Goal: Task Accomplishment & Management: Complete application form

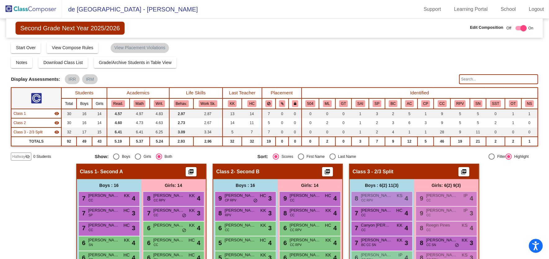
click at [34, 9] on img at bounding box center [31, 9] width 62 height 18
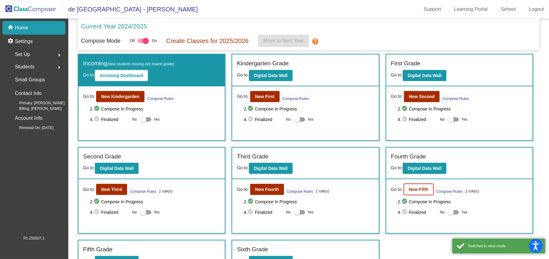
click at [413, 189] on b "New Fifth" at bounding box center [419, 189] width 20 height 5
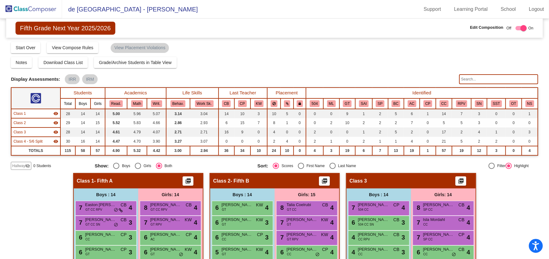
click at [271, 179] on div "Class 2 - Fifth B picture_as_pdf" at bounding box center [274, 181] width 129 height 15
click at [78, 61] on span "Download Class List" at bounding box center [62, 62] width 39 height 5
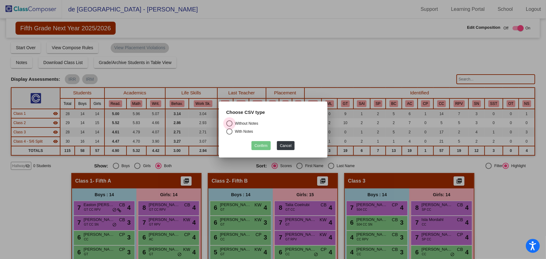
click at [235, 125] on div "Without Notes" at bounding box center [245, 124] width 26 height 6
click at [229, 127] on input "Without Notes" at bounding box center [229, 127] width 0 height 0
radio input "true"
click at [258, 147] on button "Confirm" at bounding box center [260, 145] width 19 height 9
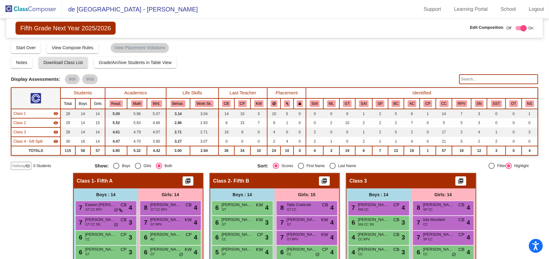
click at [480, 77] on input "text" at bounding box center [498, 79] width 79 height 10
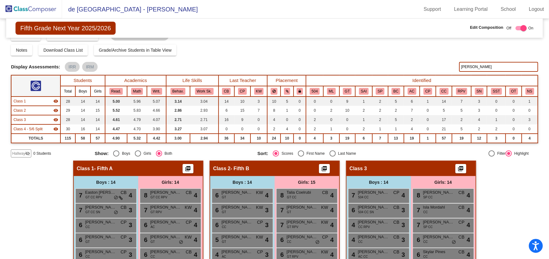
scroll to position [9, 0]
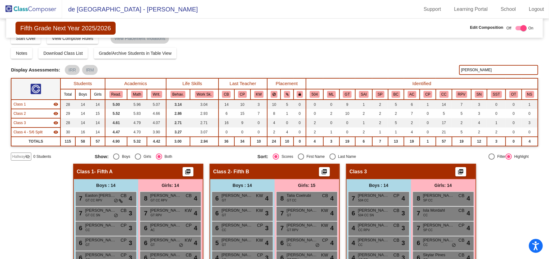
click at [486, 66] on input "hunt" at bounding box center [498, 70] width 79 height 10
click at [481, 70] on input "hunt" at bounding box center [498, 70] width 79 height 10
type input "h"
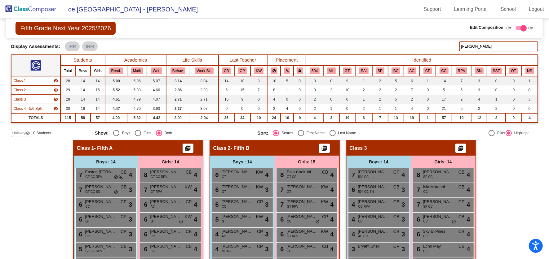
scroll to position [0, 0]
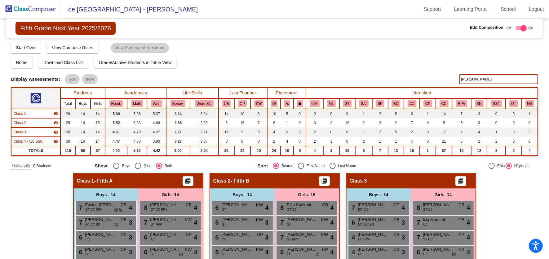
click at [478, 73] on div "Display Scores for Years: 2023 - 2024 2024 - 2025 Grade/Archive Students in Tab…" at bounding box center [274, 106] width 527 height 129
click at [475, 78] on input "jon" at bounding box center [498, 79] width 79 height 10
type input "j"
click at [479, 79] on input "ela" at bounding box center [498, 79] width 79 height 10
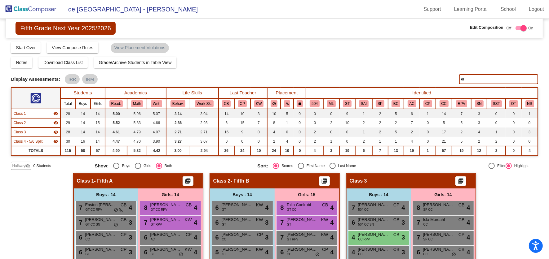
type input "e"
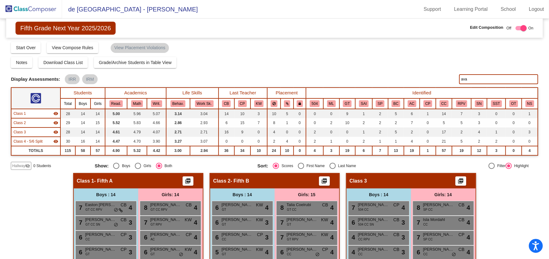
click at [487, 79] on input "ava" at bounding box center [498, 79] width 79 height 10
type input "a"
type input "vroo"
click at [94, 26] on span "Fifth Grade Next Year 2025/2026" at bounding box center [65, 28] width 100 height 13
click at [39, 8] on img at bounding box center [31, 9] width 62 height 18
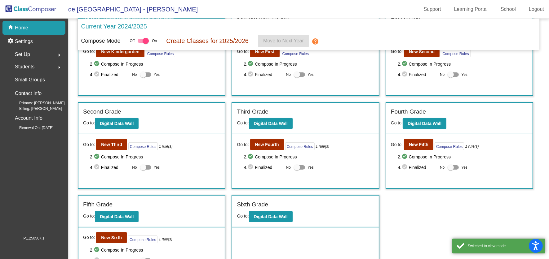
scroll to position [66, 0]
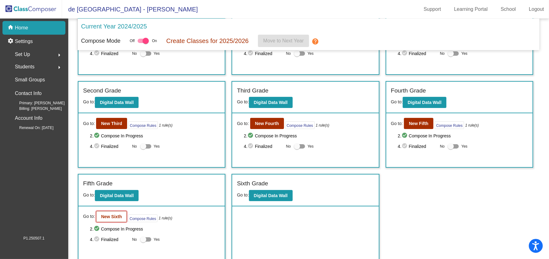
click at [104, 216] on b "New Sixth" at bounding box center [111, 216] width 21 height 5
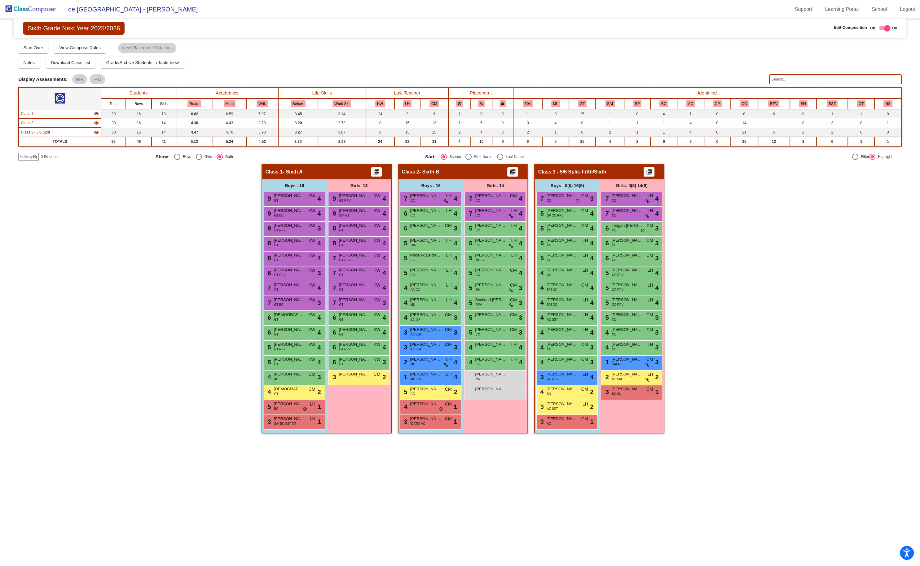
click at [29, 3] on img at bounding box center [31, 9] width 62 height 18
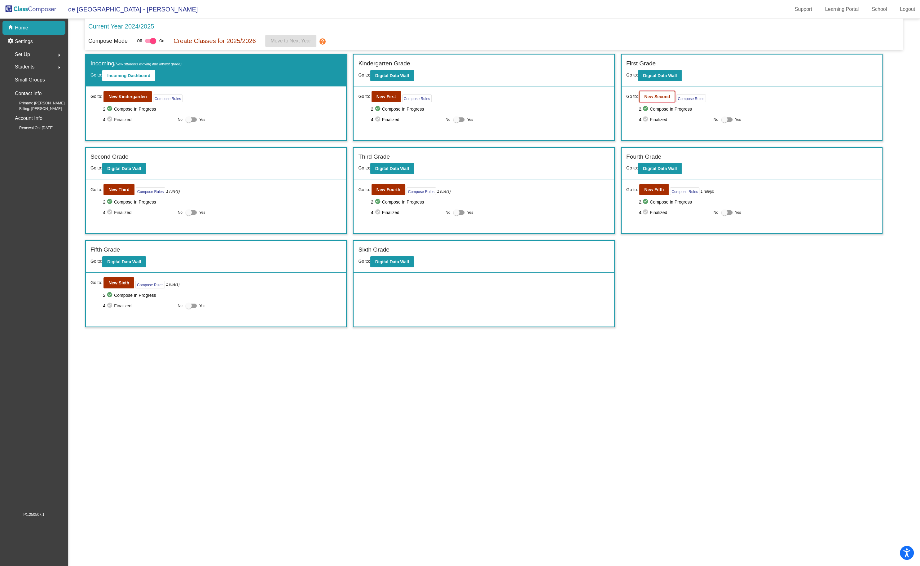
click at [549, 94] on b "New Second" at bounding box center [657, 96] width 26 height 5
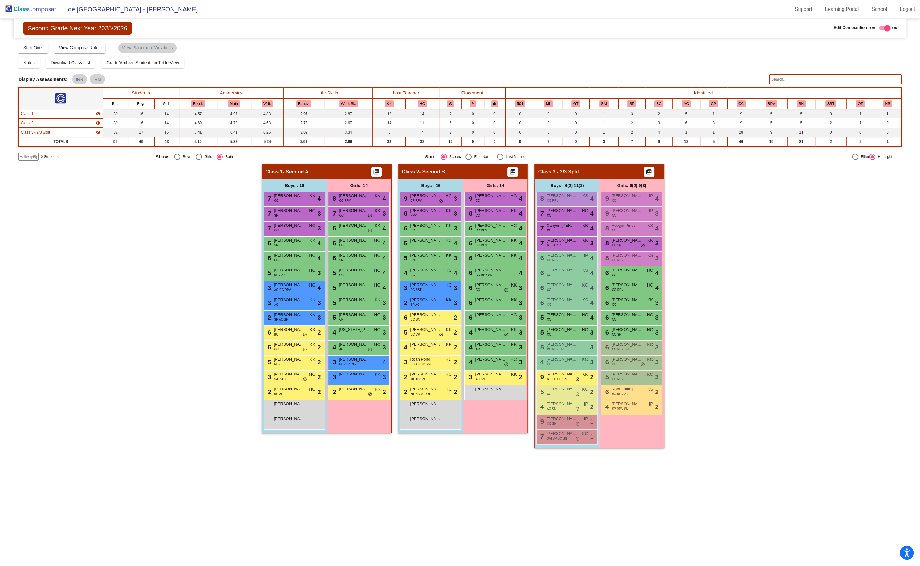
click at [29, 155] on span "Hallway" at bounding box center [26, 157] width 13 height 6
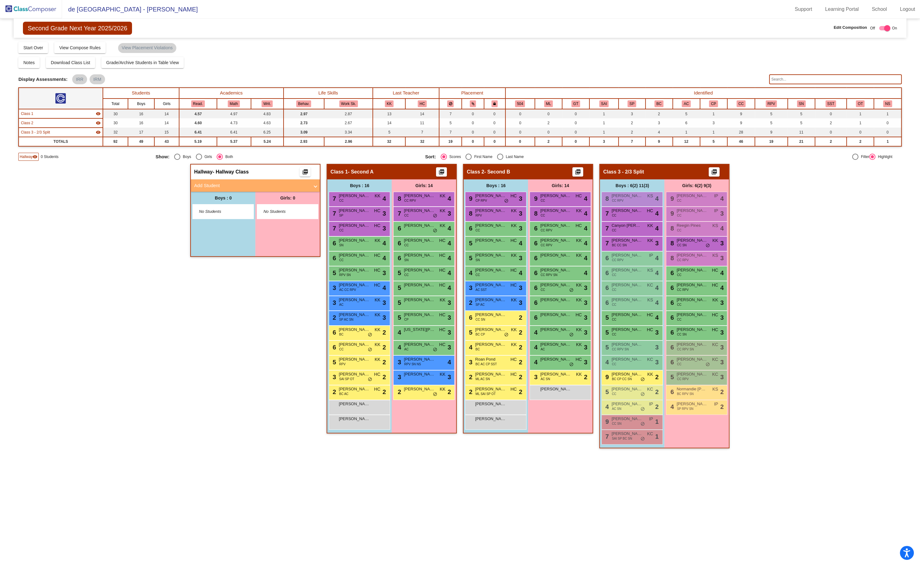
click at [240, 188] on mat-expansion-panel-header "Add Student" at bounding box center [255, 185] width 129 height 12
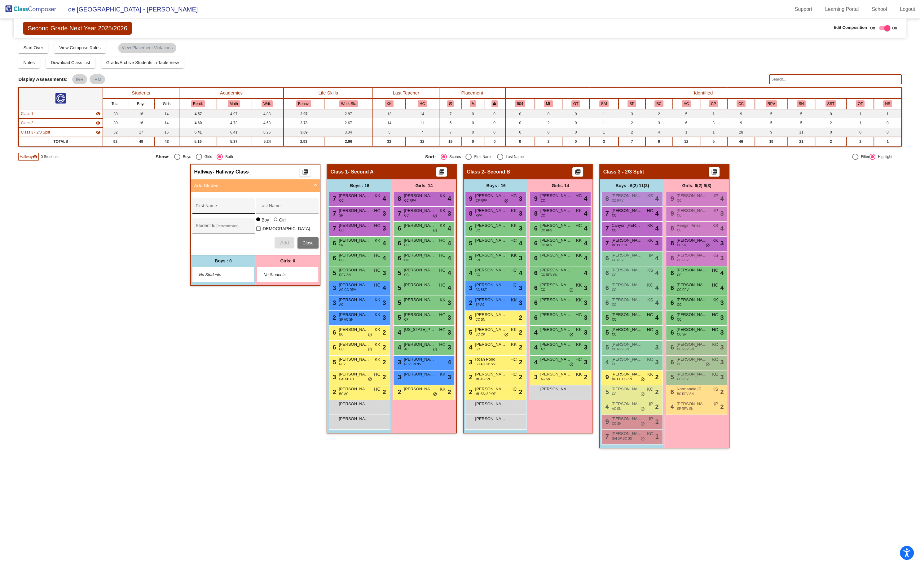
click at [219, 203] on div "First Name" at bounding box center [224, 207] width 56 height 13
type input "OLIVIA"
type input "SNYDER"
click at [275, 221] on div at bounding box center [276, 220] width 4 height 4
click at [276, 223] on input "Girl" at bounding box center [276, 223] width 0 height 0
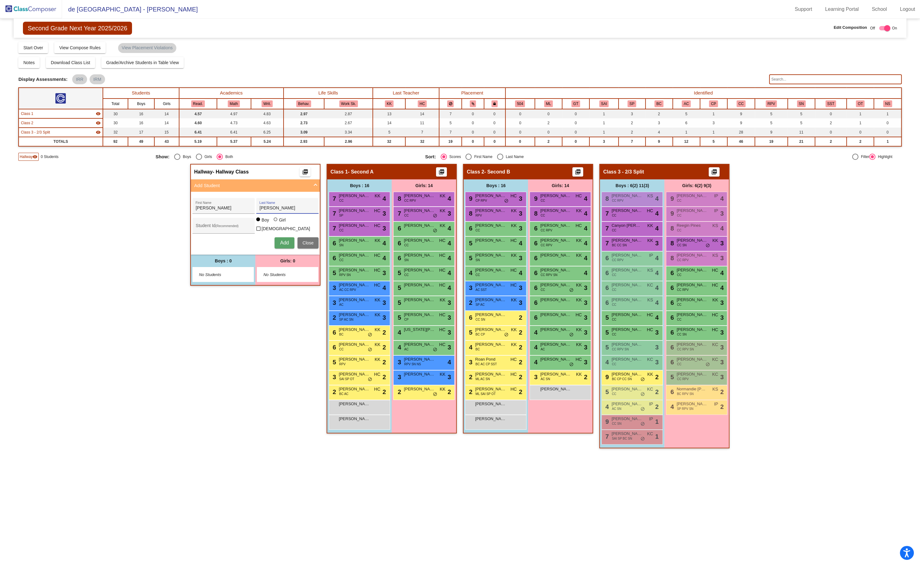
radio input "true"
click at [276, 240] on button "Add" at bounding box center [285, 242] width 20 height 11
click at [275, 259] on span "OLIVIA SNYDER" at bounding box center [282, 271] width 31 height 6
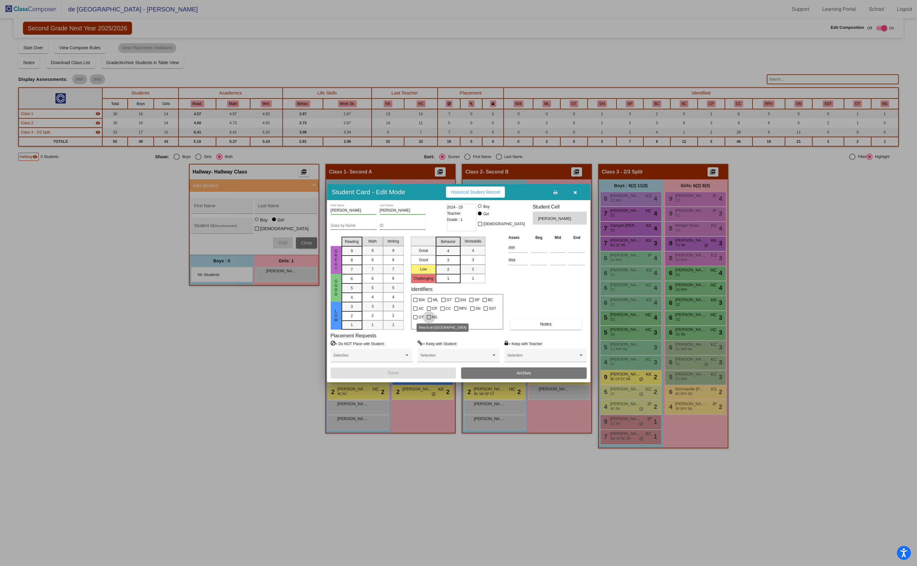
click at [432, 259] on span "NS" at bounding box center [434, 317] width 5 height 7
click at [429, 259] on input "NS" at bounding box center [429, 320] width 0 height 0
checkbox input "true"
click at [439, 259] on button "Save" at bounding box center [394, 373] width 126 height 11
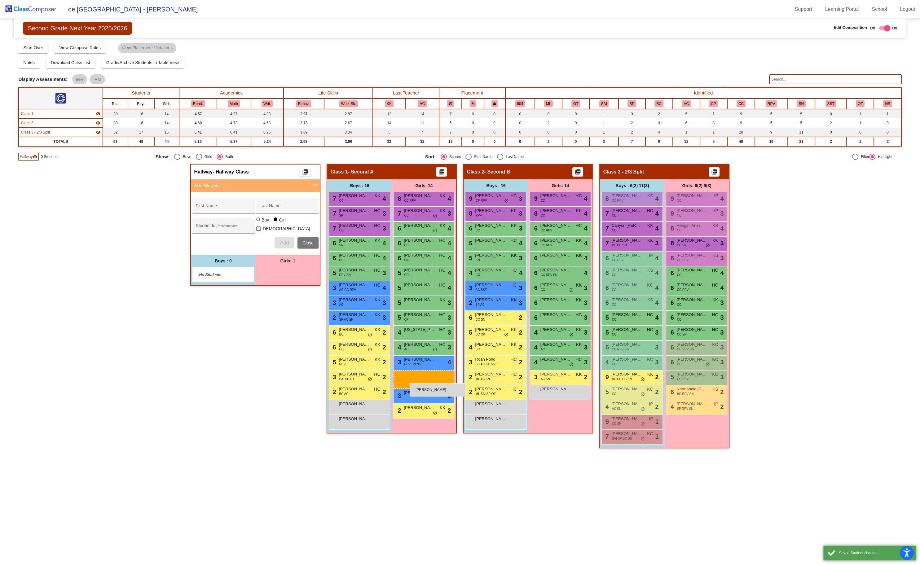
drag, startPoint x: 284, startPoint y: 272, endPoint x: 410, endPoint y: 383, distance: 167.7
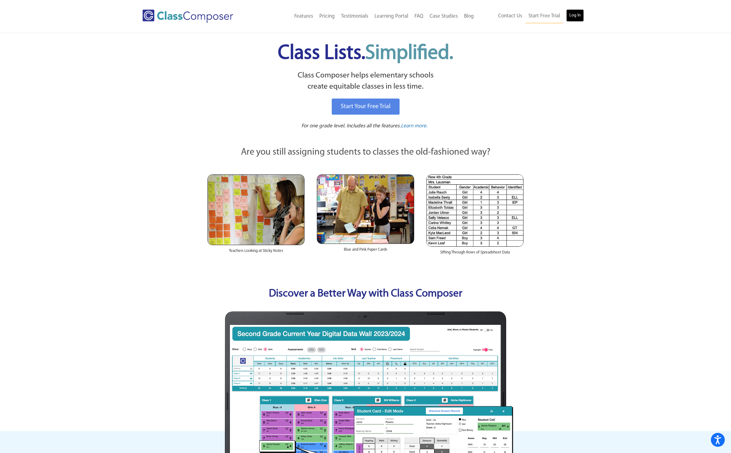
click at [571, 16] on link "Log In" at bounding box center [575, 15] width 18 height 12
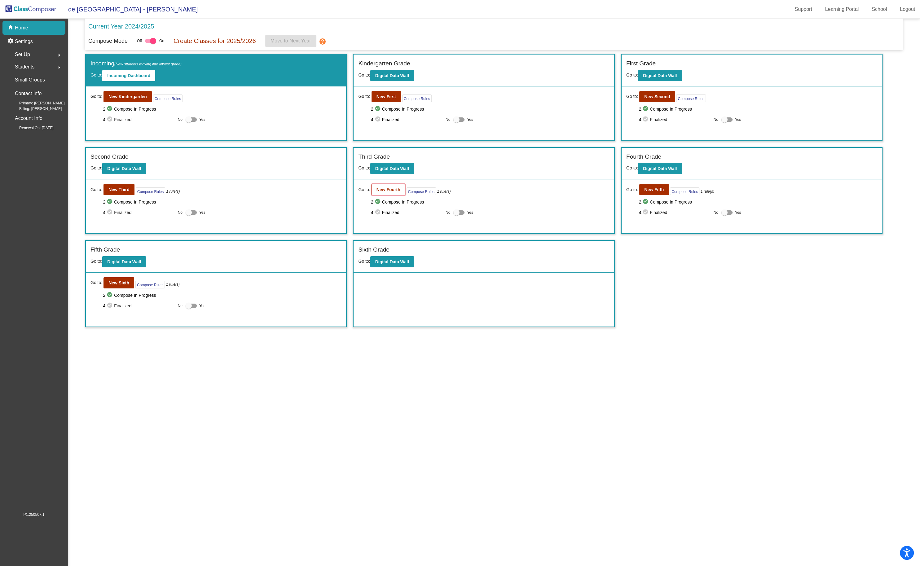
click at [385, 184] on button "New Fourth" at bounding box center [389, 189] width 34 height 11
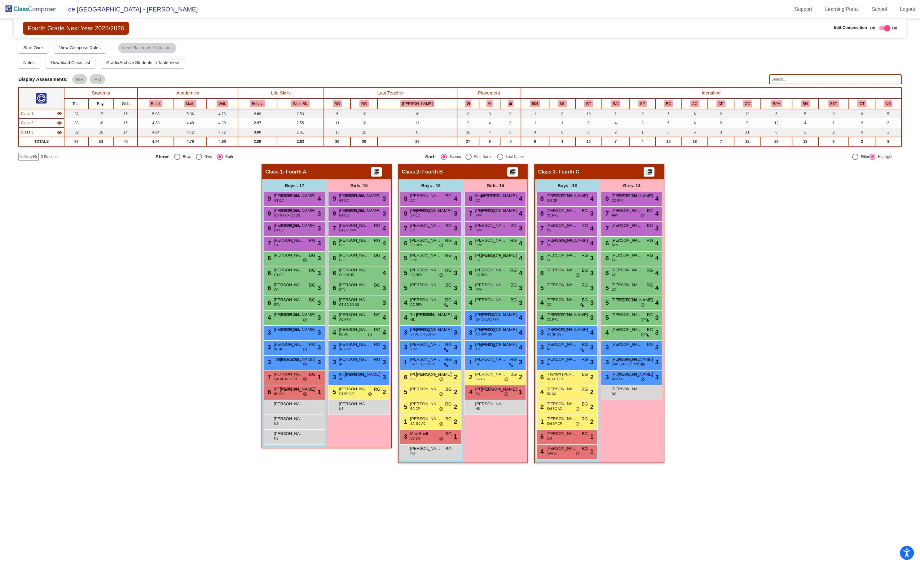
click at [815, 77] on input "text" at bounding box center [835, 79] width 133 height 10
type input "r"
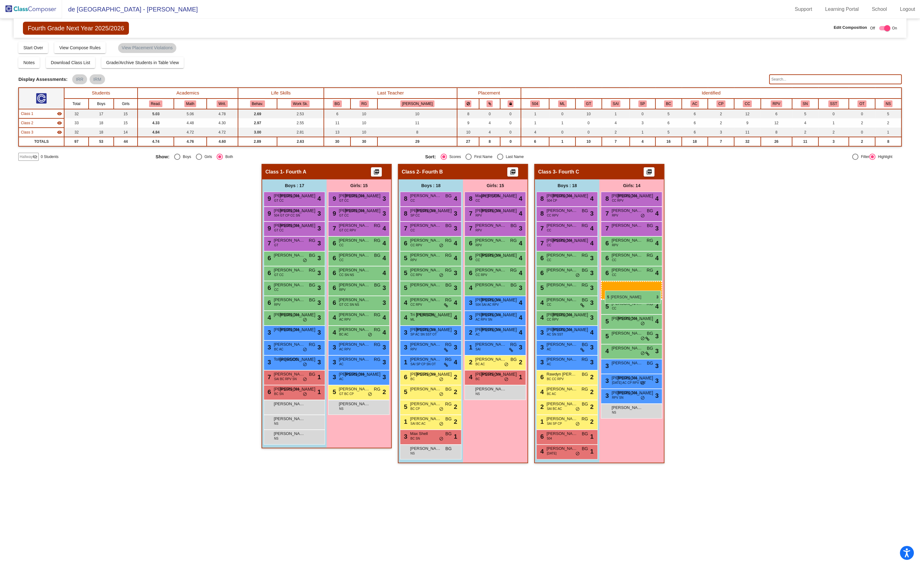
drag, startPoint x: 482, startPoint y: 286, endPoint x: 605, endPoint y: 291, distance: 123.1
